Goal: Transaction & Acquisition: Purchase product/service

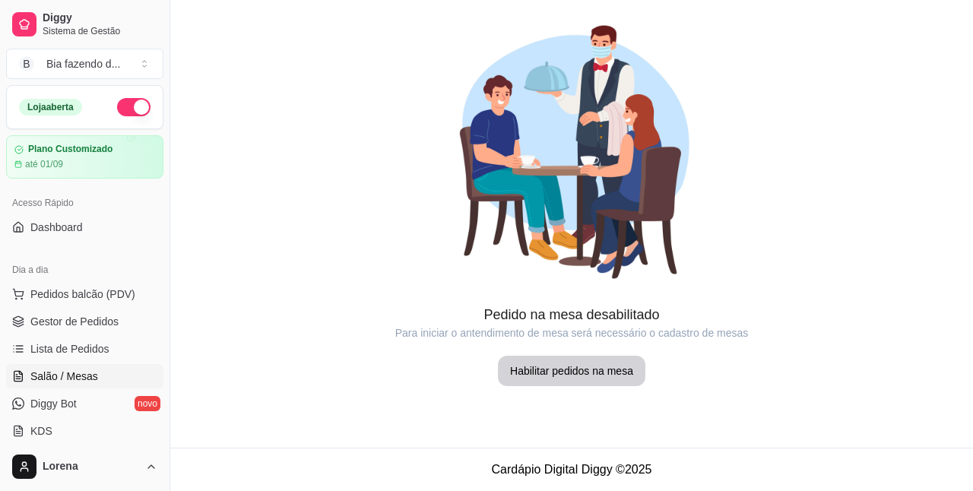
scroll to position [76, 0]
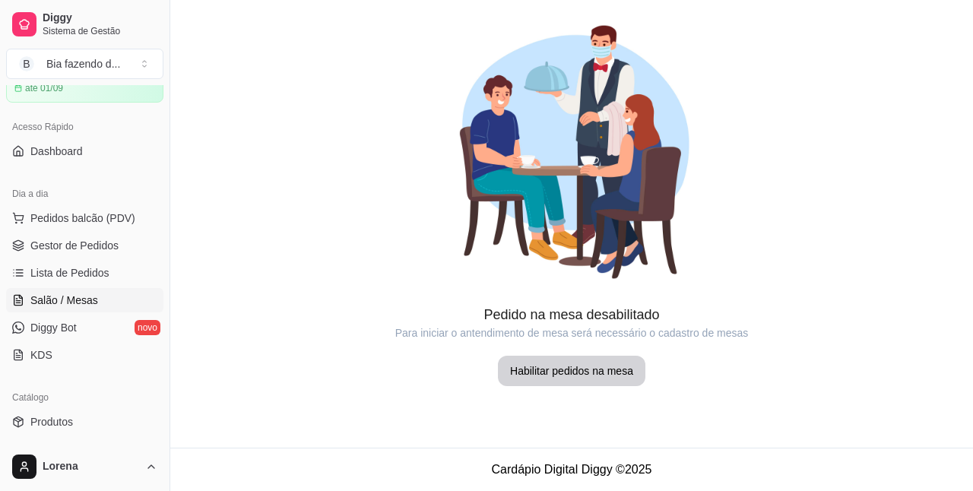
click at [96, 224] on span "Pedidos balcão (PDV)" at bounding box center [82, 218] width 105 height 15
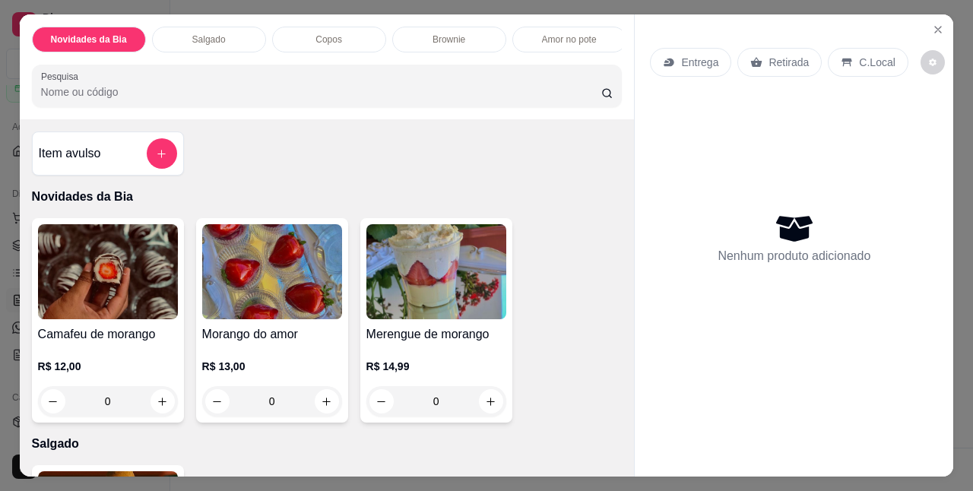
click at [338, 36] on div "Copos" at bounding box center [329, 40] width 114 height 26
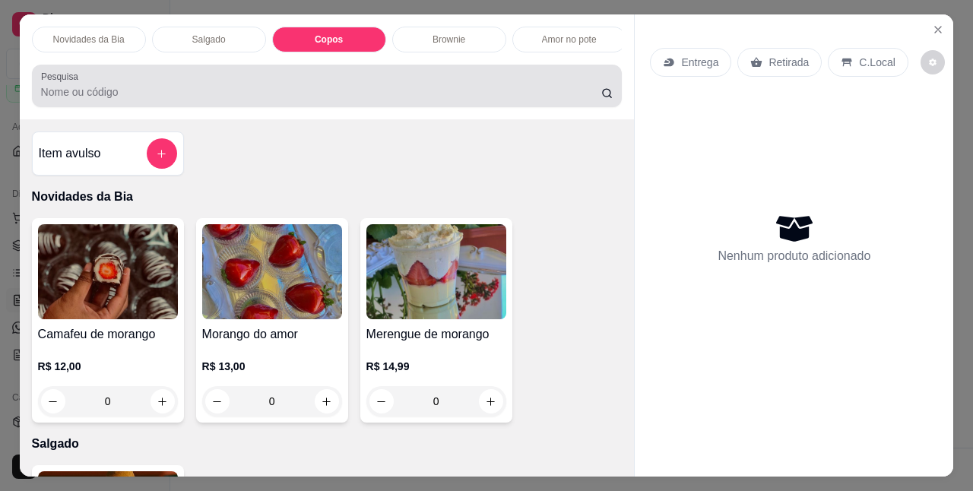
scroll to position [40, 0]
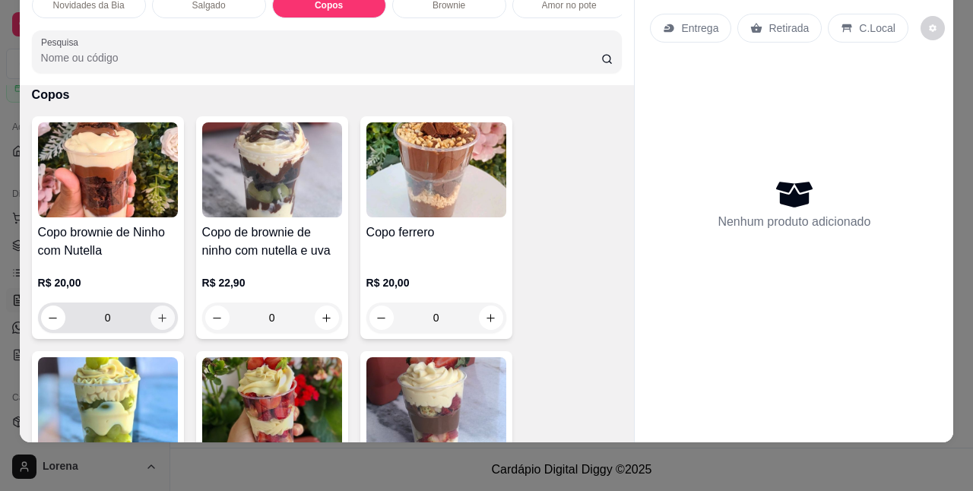
click at [157, 312] on icon "increase-product-quantity" at bounding box center [162, 317] width 11 height 11
type input "1"
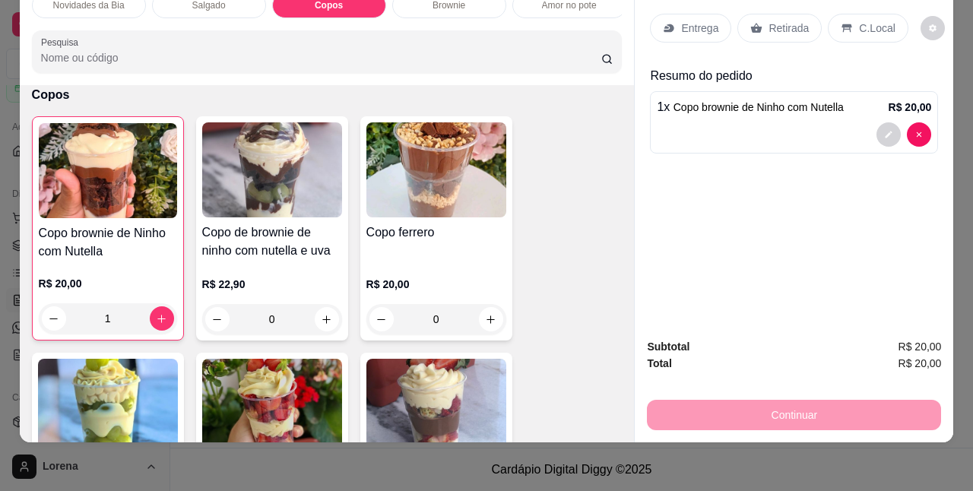
click at [481, 5] on div "Brownie" at bounding box center [449, 5] width 114 height 26
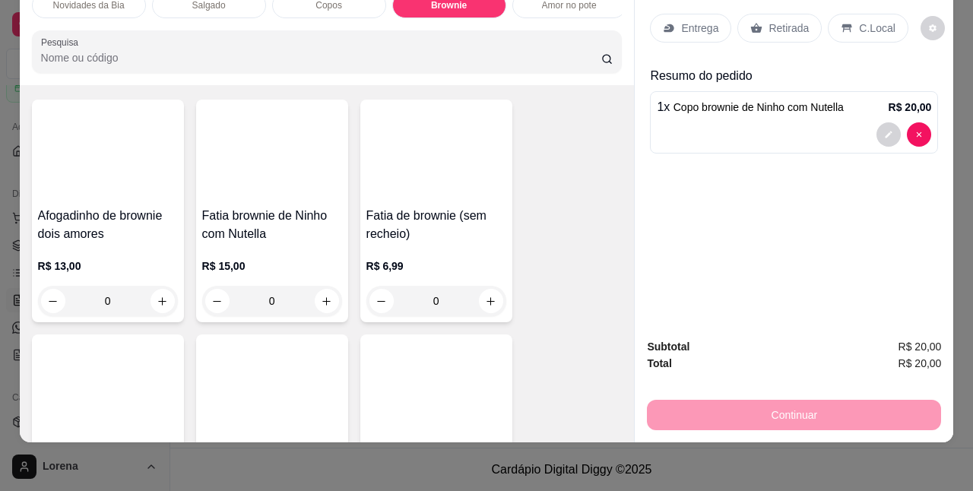
scroll to position [1405, 0]
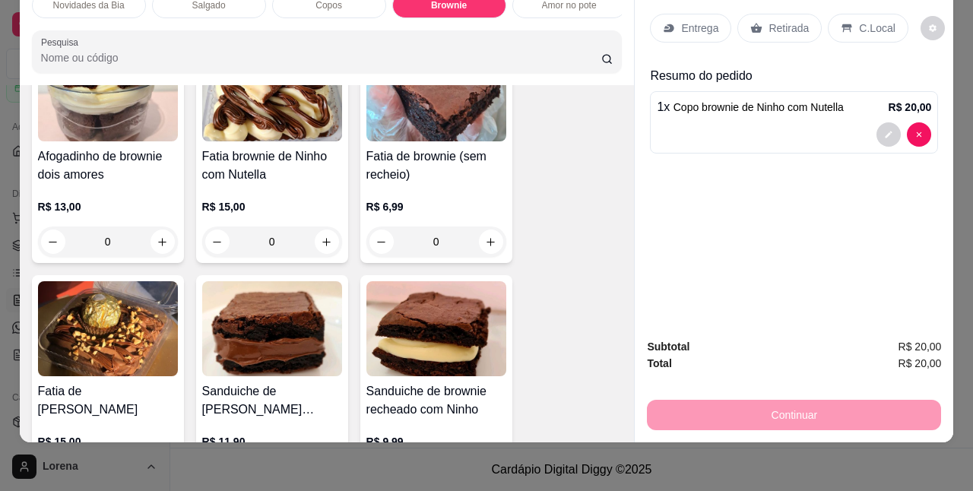
click at [569, 4] on div "Amor no pote" at bounding box center [569, 5] width 114 height 26
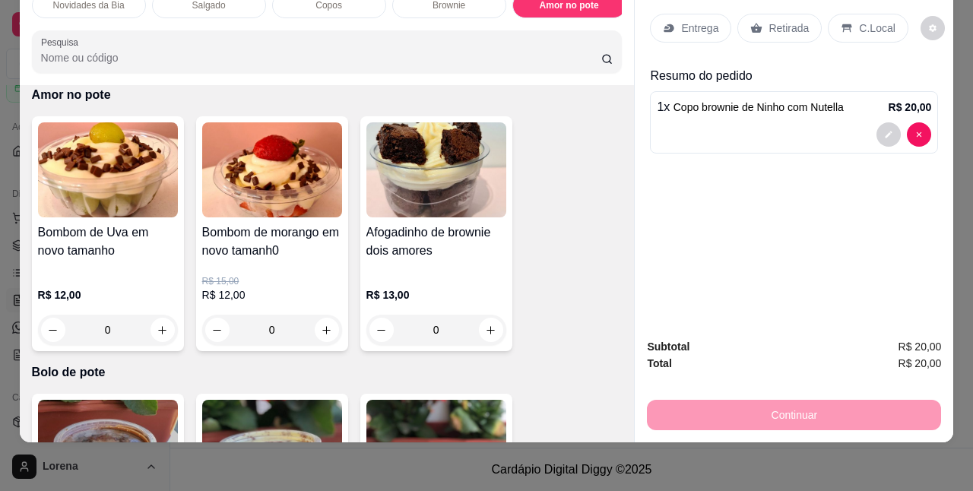
click at [143, 334] on input "0" at bounding box center [107, 330] width 85 height 30
click at [157, 325] on icon "increase-product-quantity" at bounding box center [162, 330] width 11 height 11
type input "1"
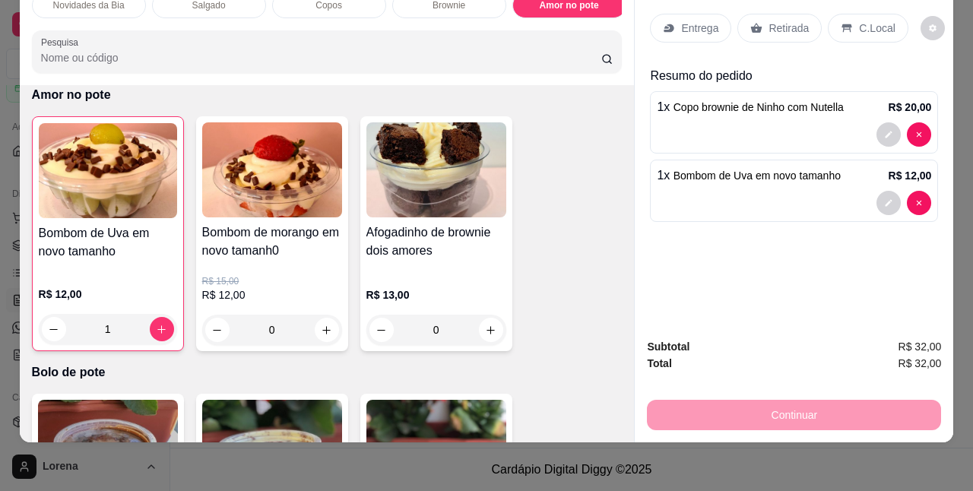
click at [846, 16] on div "C.Local" at bounding box center [868, 28] width 80 height 29
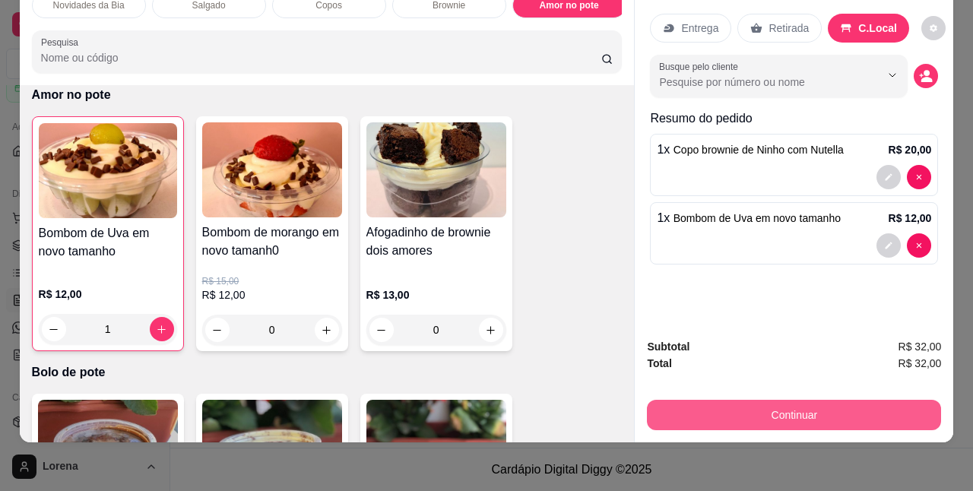
click at [693, 405] on button "Continuar" at bounding box center [794, 415] width 294 height 30
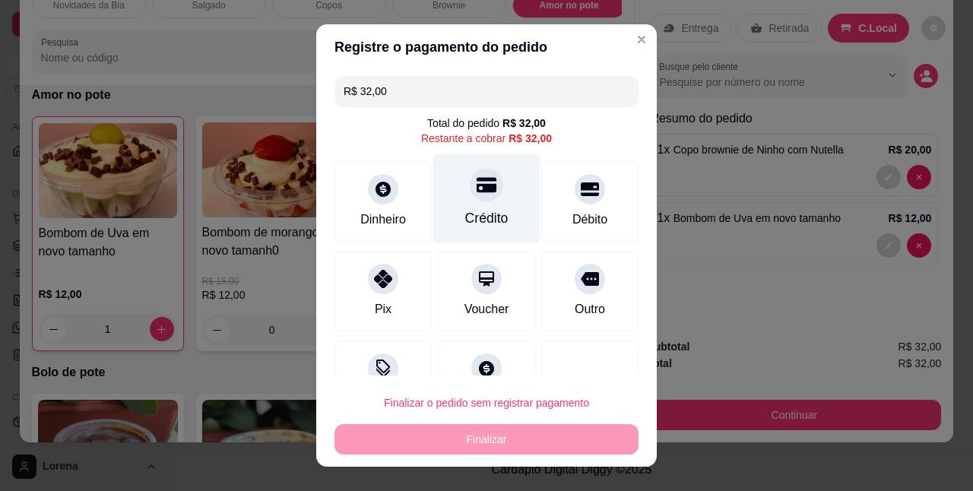
click at [490, 223] on div "Crédito" at bounding box center [486, 219] width 43 height 20
type input "R$ 0,00"
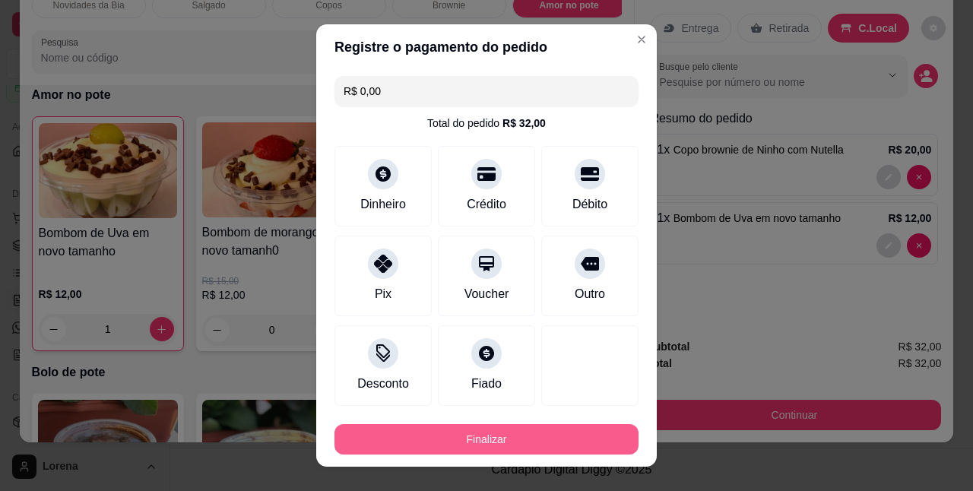
click at [544, 448] on button "Finalizar" at bounding box center [486, 439] width 304 height 30
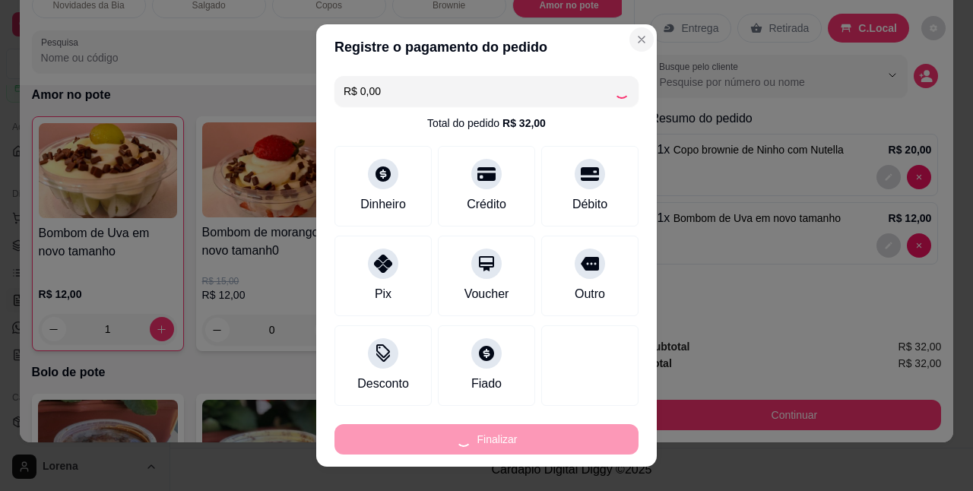
type input "0"
type input "-R$ 32,00"
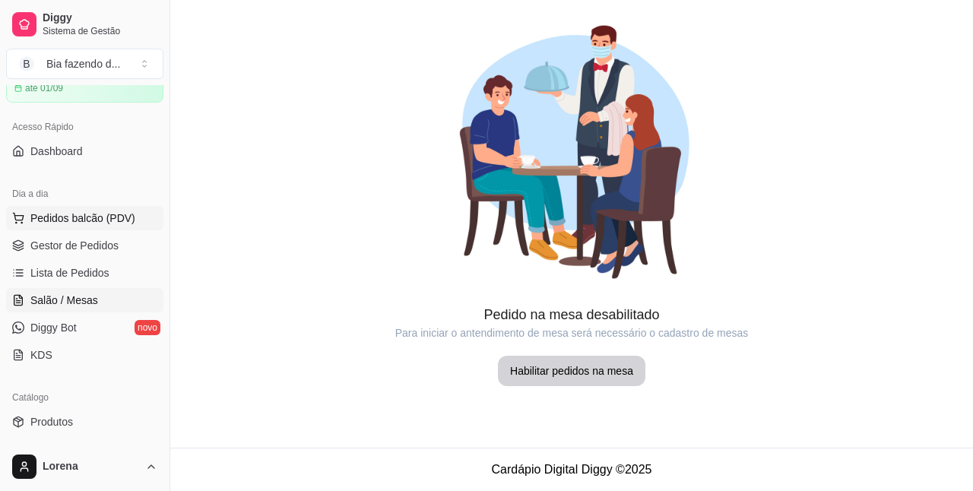
click at [125, 211] on span "Pedidos balcão (PDV)" at bounding box center [82, 218] width 105 height 15
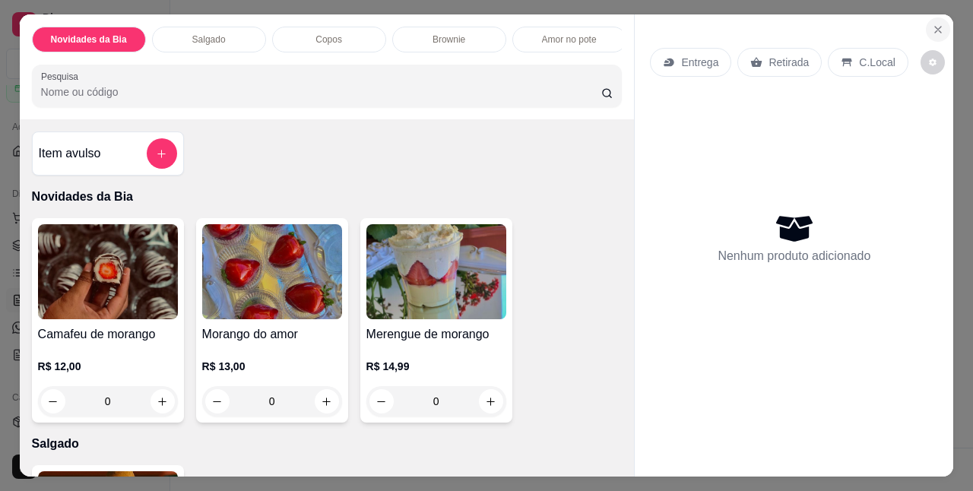
click at [932, 24] on icon "Close" at bounding box center [938, 30] width 12 height 12
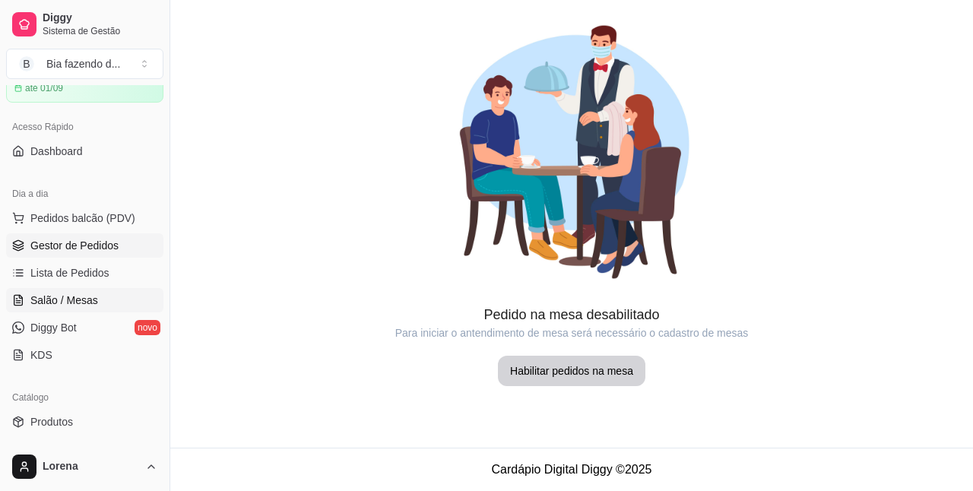
click at [94, 238] on span "Gestor de Pedidos" at bounding box center [74, 245] width 88 height 15
